Goal: Browse casually

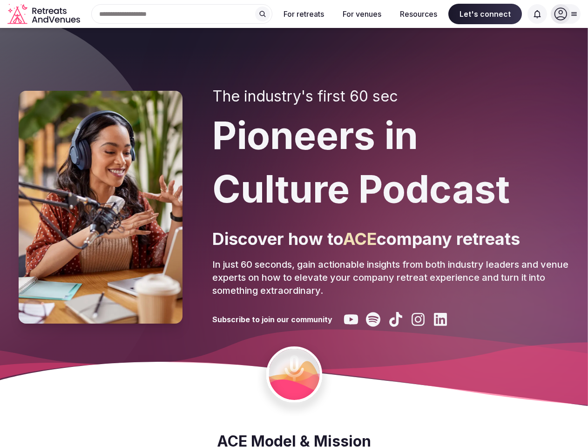
click at [294, 223] on div "The industry's first 60 sec Pioneers in Culture Podcast Discover how to ACE com…" at bounding box center [390, 207] width 357 height 239
click at [182, 14] on div "Search Popular Destinations [GEOGRAPHIC_DATA], [GEOGRAPHIC_DATA] [GEOGRAPHIC_DA…" at bounding box center [178, 14] width 189 height 20
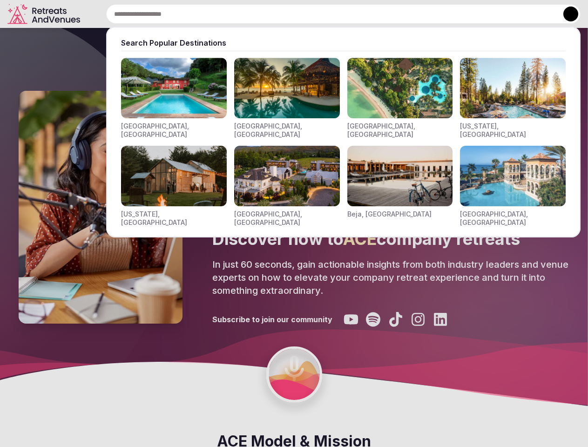
click at [263, 14] on input "text" at bounding box center [343, 14] width 474 height 20
click at [304, 14] on input "text" at bounding box center [343, 14] width 474 height 20
click at [362, 14] on input "text" at bounding box center [343, 14] width 474 height 20
click at [418, 14] on input "text" at bounding box center [343, 14] width 474 height 20
click at [485, 14] on input "text" at bounding box center [343, 14] width 474 height 20
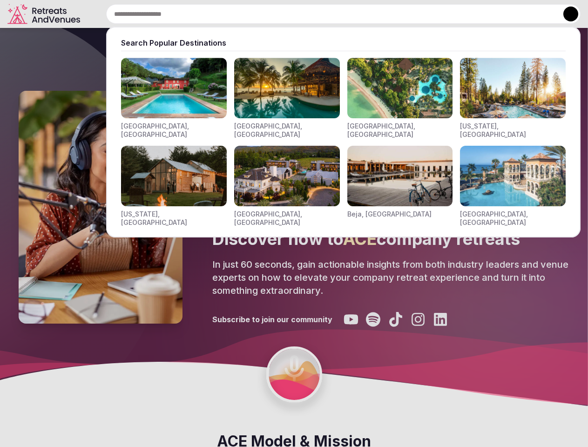
click at [537, 14] on input "text" at bounding box center [343, 14] width 474 height 20
click at [566, 14] on button at bounding box center [570, 14] width 15 height 15
